Goal: Find specific page/section: Find specific page/section

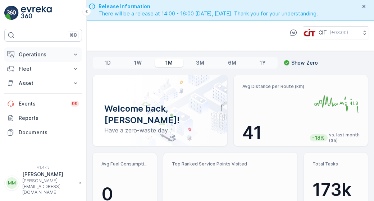
click at [75, 54] on icon at bounding box center [75, 55] width 3 height 2
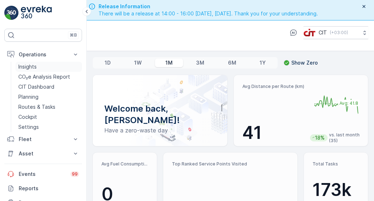
click at [66, 71] on link "Insights" at bounding box center [48, 67] width 66 height 10
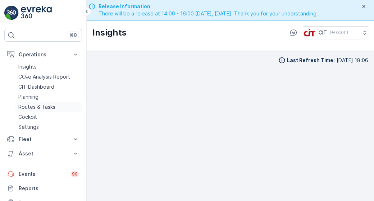
click at [41, 107] on p "Routes & Tasks" at bounding box center [36, 106] width 37 height 7
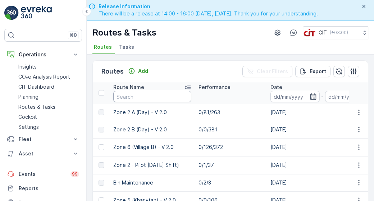
click at [179, 100] on input "text" at bounding box center [152, 96] width 78 height 11
click at [316, 97] on icon "button" at bounding box center [312, 96] width 7 height 7
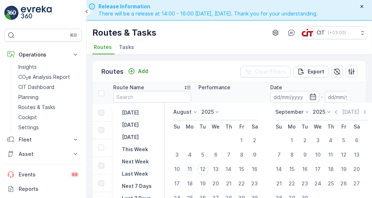
click at [190, 167] on div "11" at bounding box center [189, 168] width 11 height 11
type input "[DATE]"
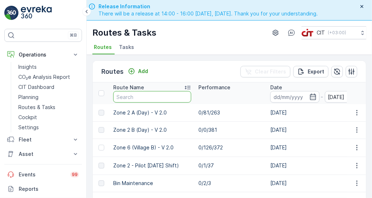
type input "[DATE]"
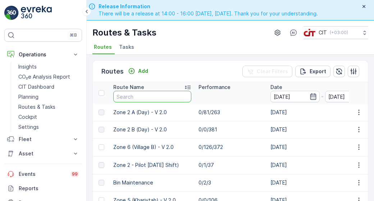
click at [181, 91] on input "text" at bounding box center [152, 96] width 78 height 11
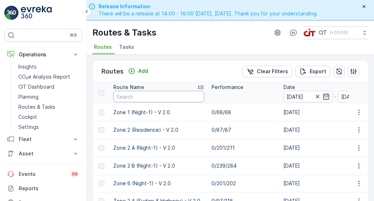
click at [174, 99] on input "text" at bounding box center [158, 96] width 91 height 11
type input "Zone 3"
